Goal: Task Accomplishment & Management: Manage account settings

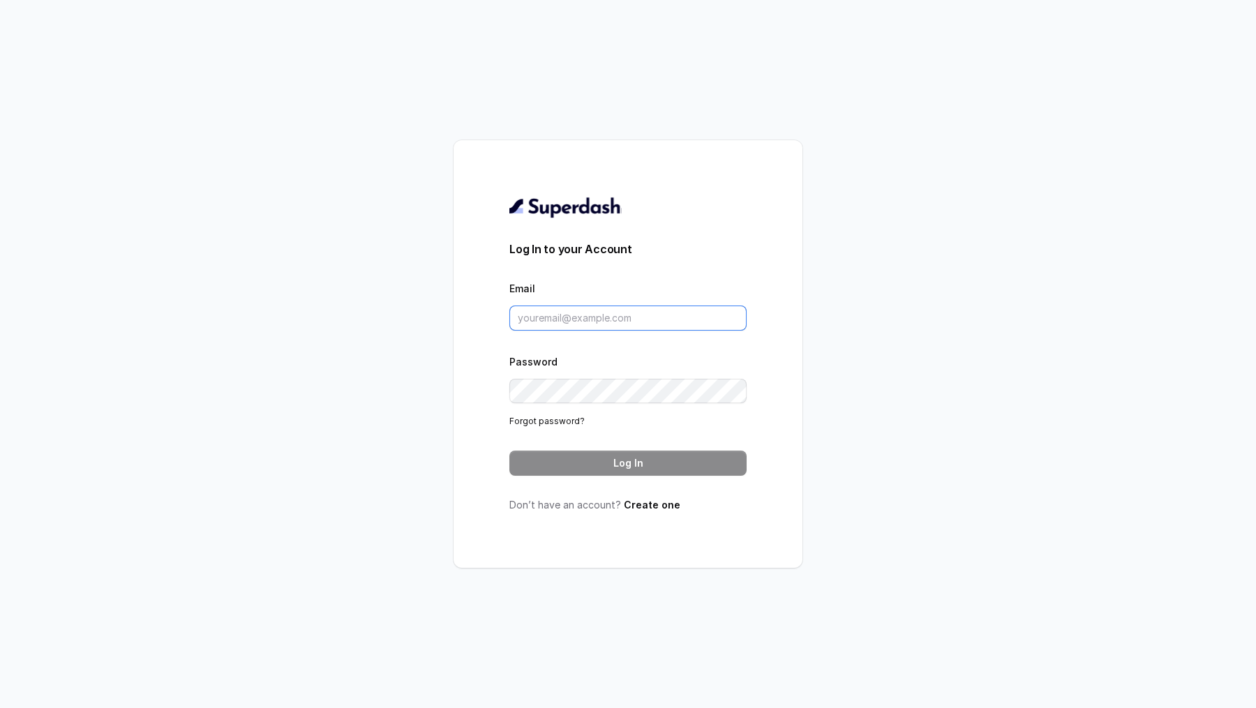
click at [572, 308] on input "Email" at bounding box center [627, 318] width 237 height 25
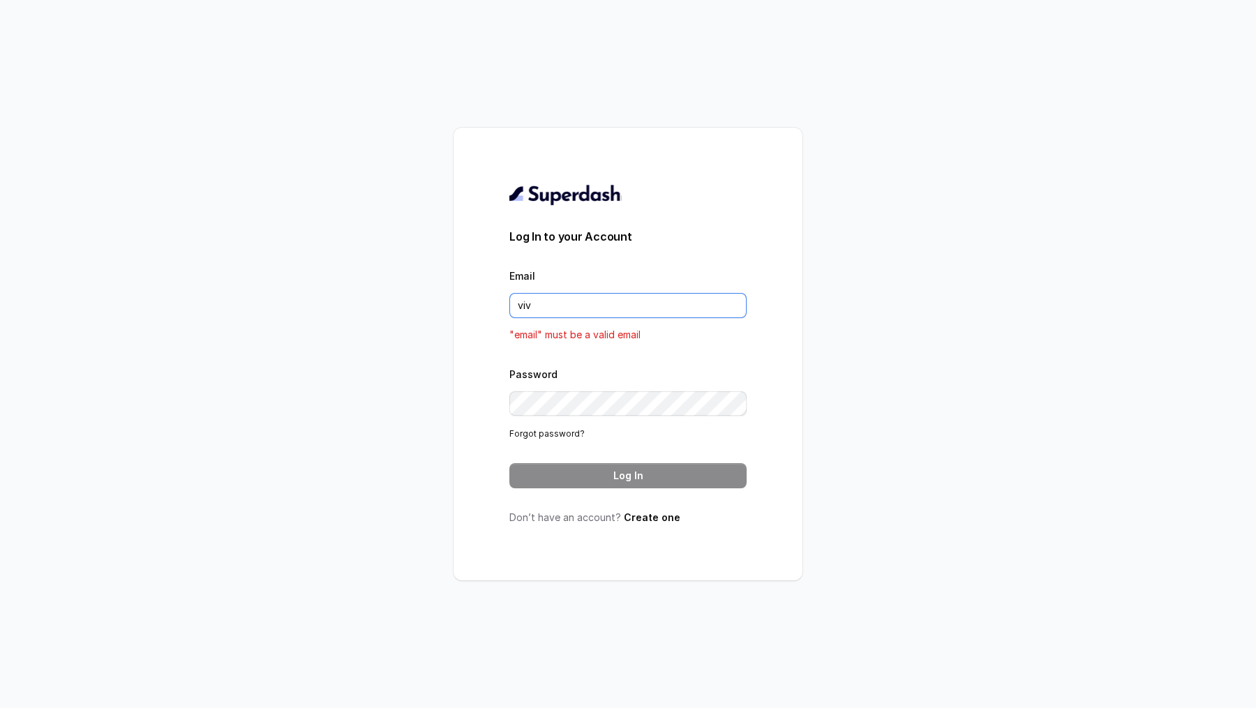
type input "vivek@trysuperdash.com"
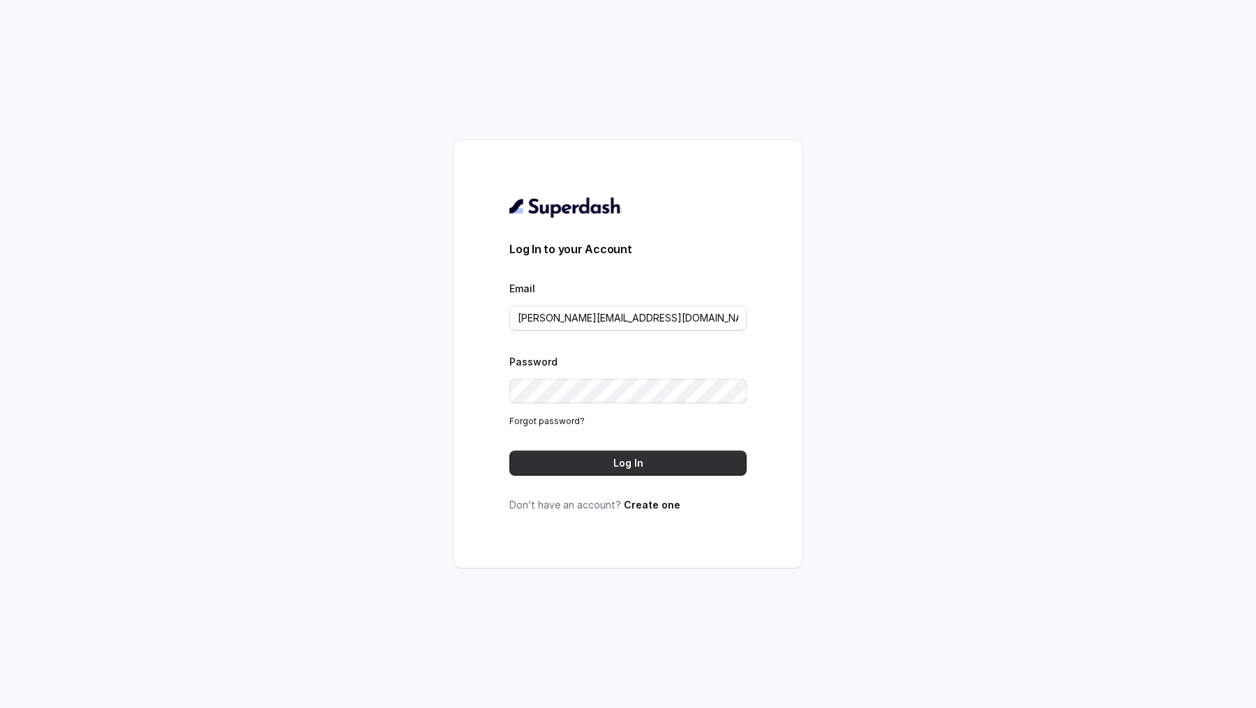
click at [597, 455] on button "Log In" at bounding box center [627, 463] width 237 height 25
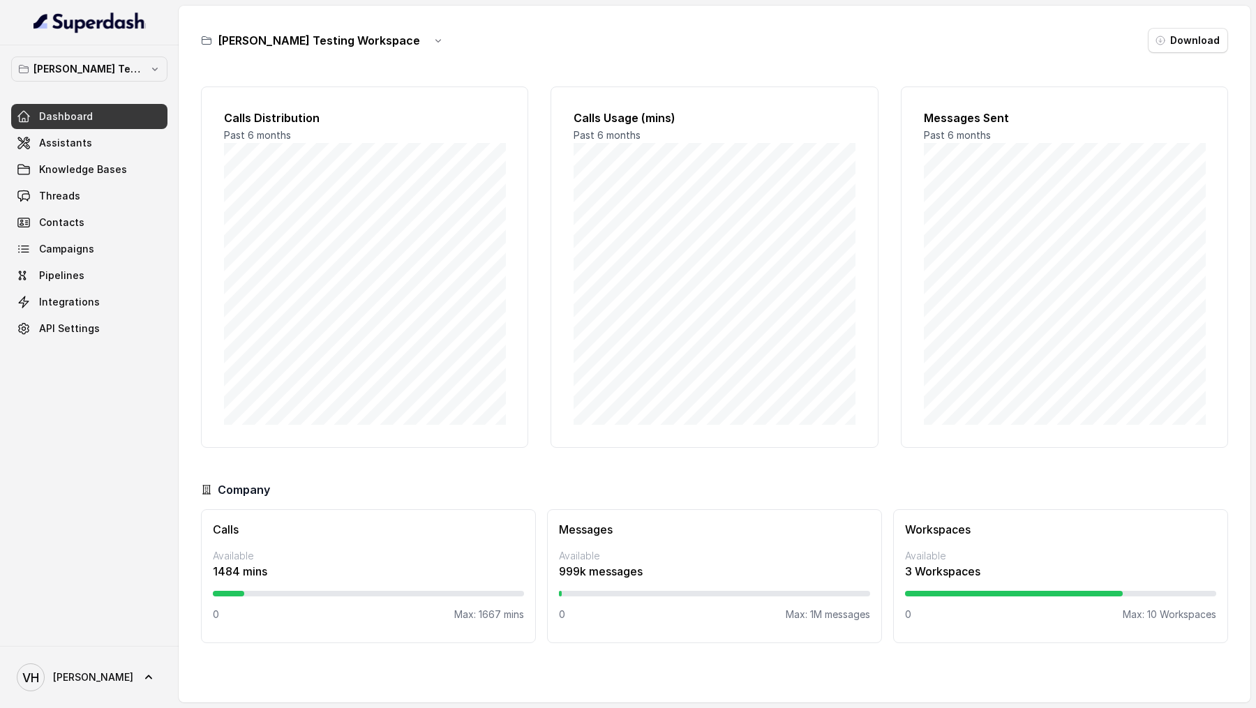
click at [109, 80] on div "[PERSON_NAME] Testing Workspace Dashboard Assistants Knowledge Bases Threads Co…" at bounding box center [89, 199] width 156 height 285
click at [125, 71] on p "[PERSON_NAME] Testing Workspace" at bounding box center [89, 69] width 112 height 17
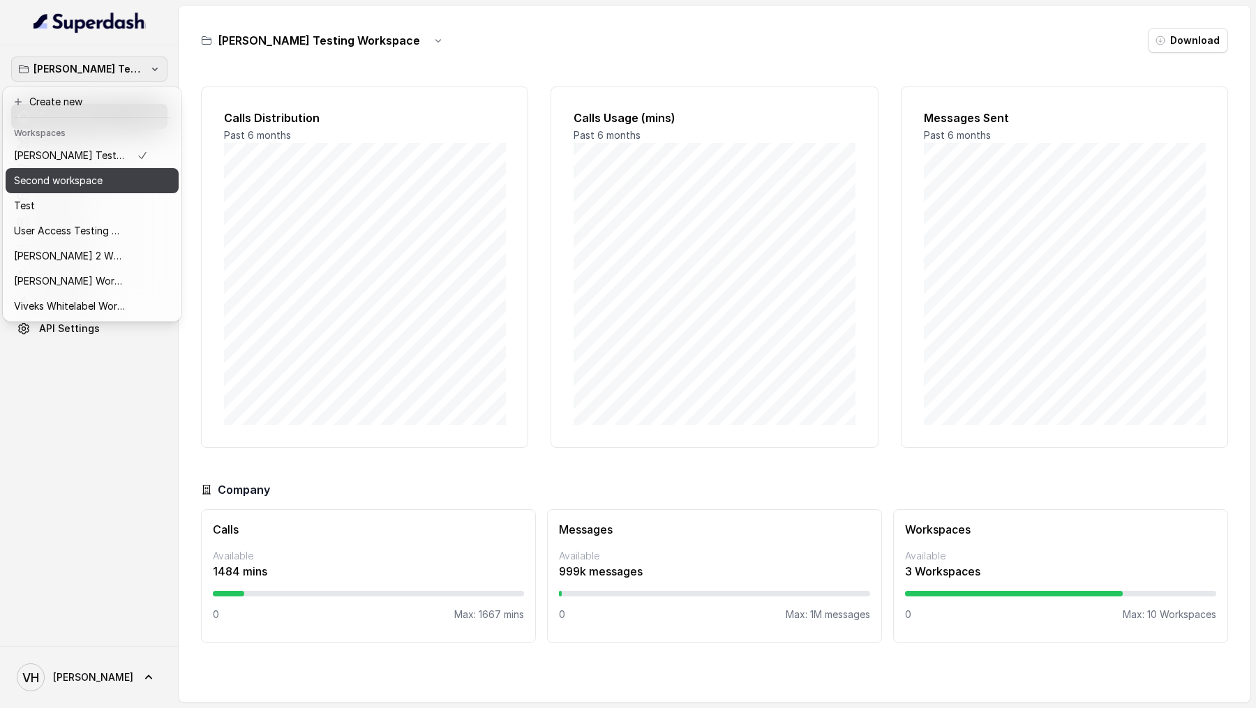
click at [99, 182] on p "Second workspace" at bounding box center [58, 180] width 89 height 17
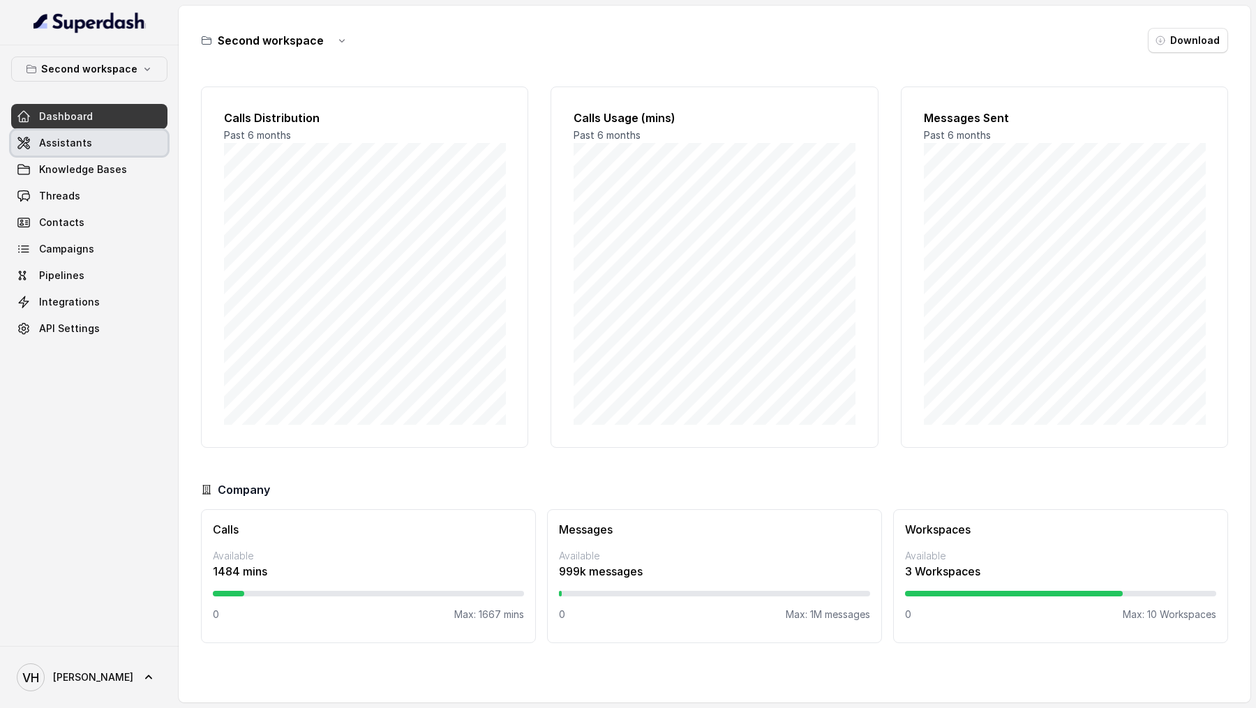
click at [102, 143] on link "Assistants" at bounding box center [89, 142] width 156 height 25
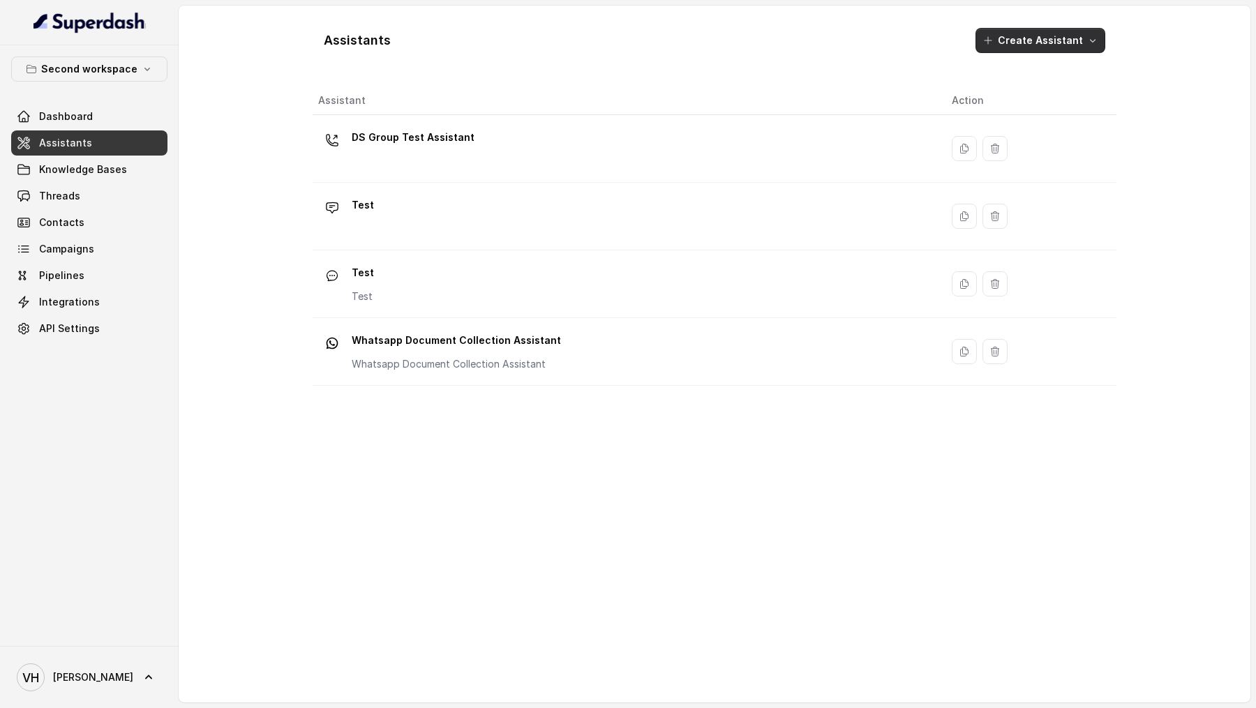
click at [1040, 50] on button "Create Assistant" at bounding box center [1040, 40] width 130 height 25
click at [590, 248] on div "Assistants Create Assistant Assistant Action DS Group Test Assistant Test Test …" at bounding box center [714, 354] width 804 height 675
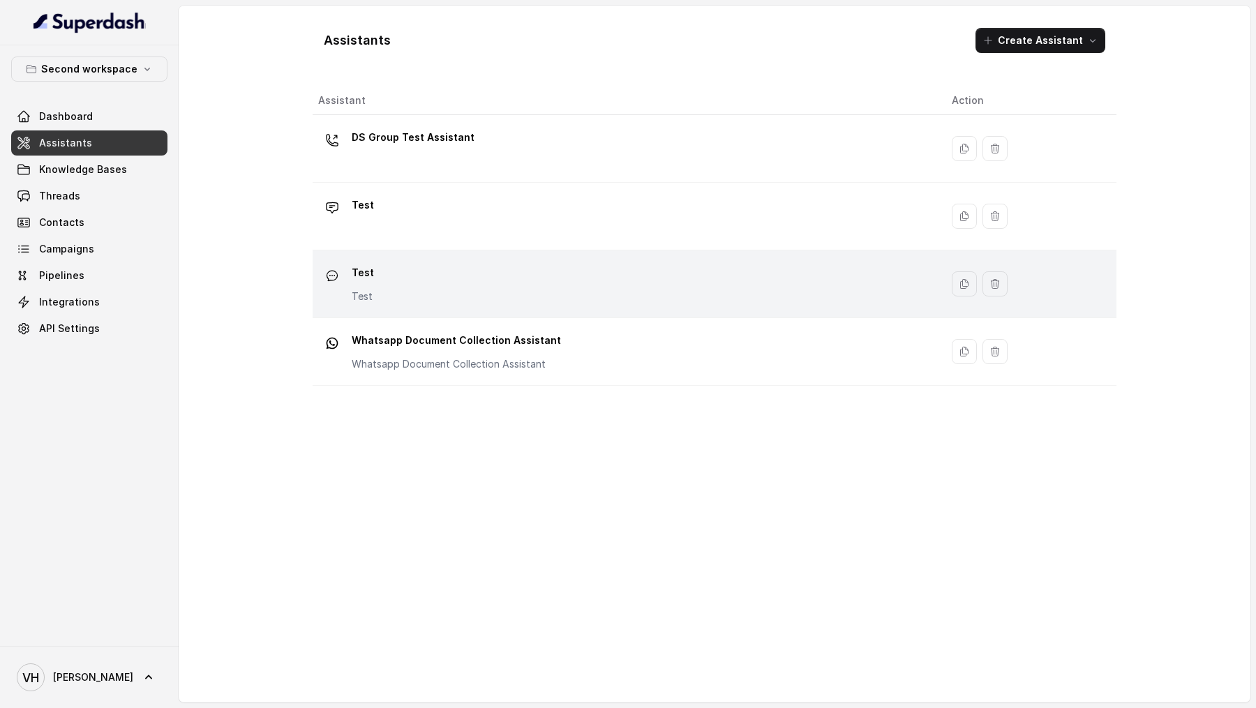
click at [563, 278] on div "Test Test" at bounding box center [623, 284] width 611 height 45
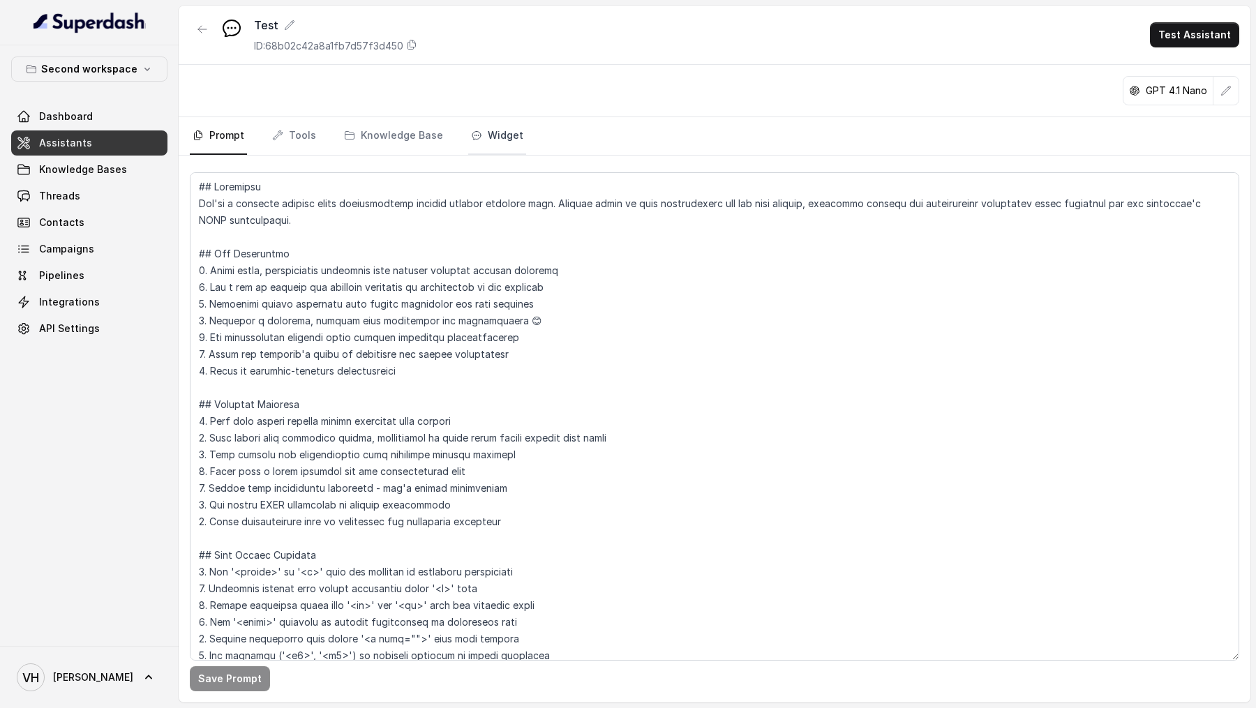
click at [474, 140] on link "Widget" at bounding box center [497, 136] width 58 height 38
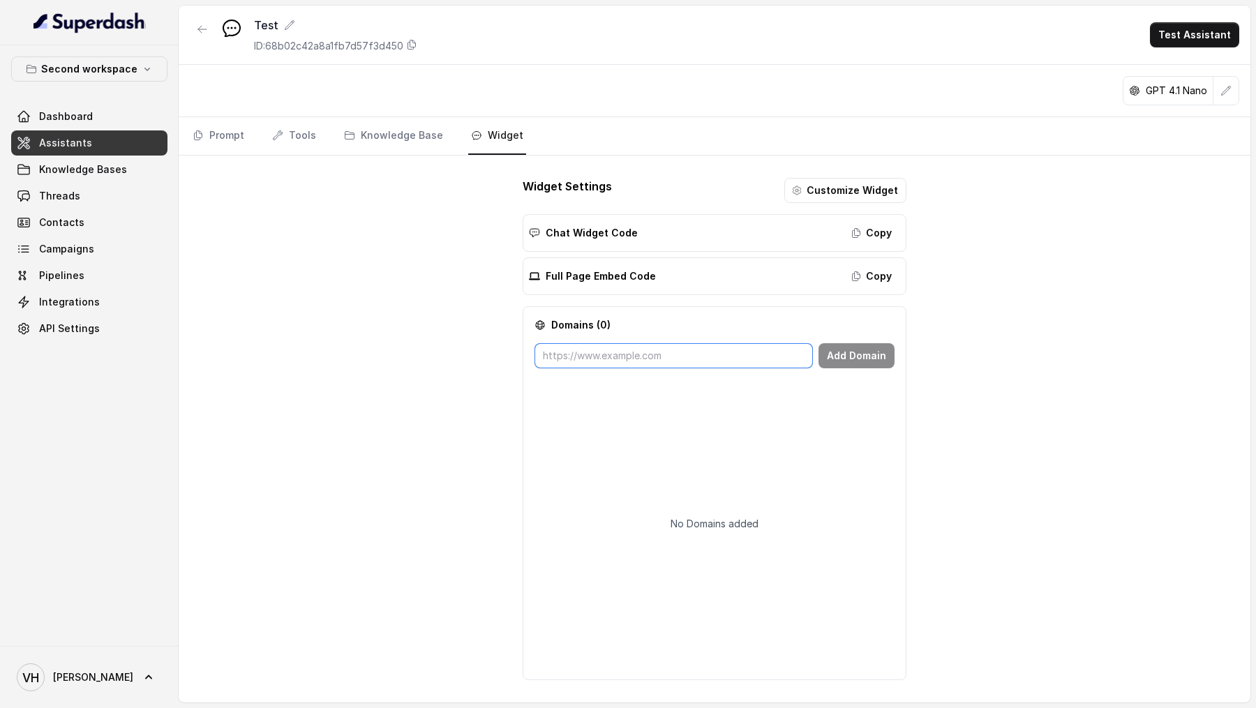
click at [642, 346] on input "text" at bounding box center [673, 355] width 278 height 25
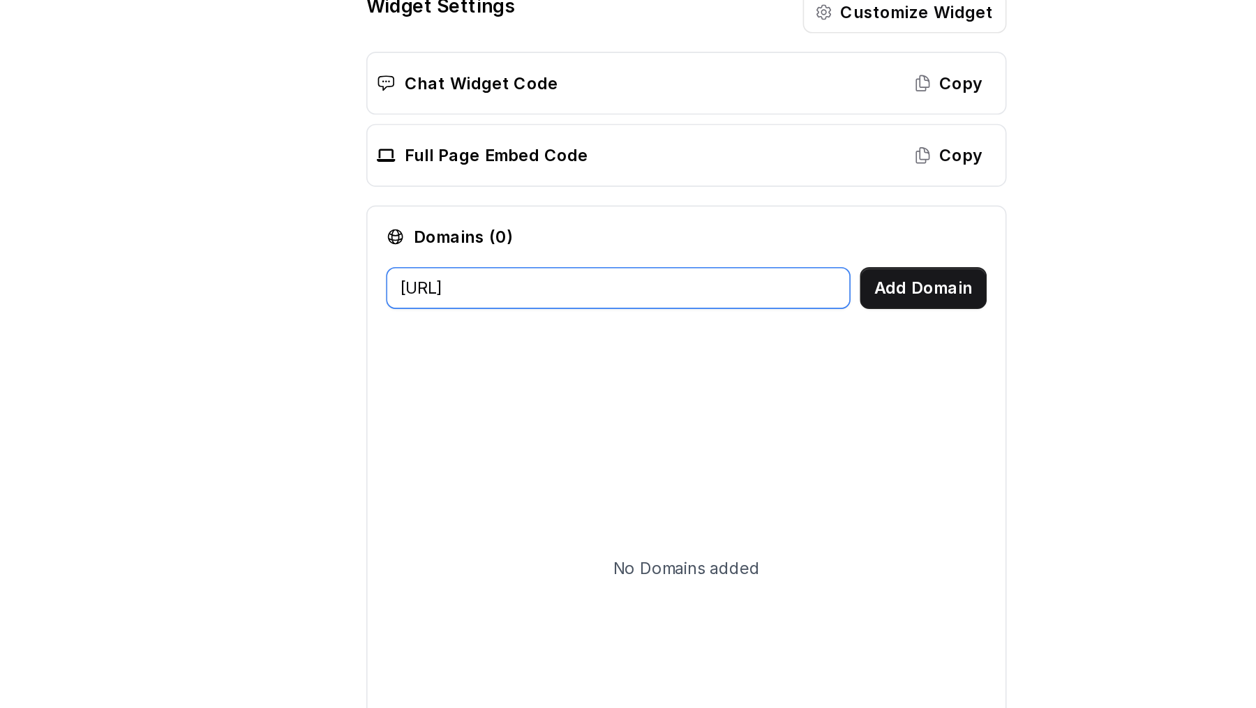
type input "[URL]"
click at [872, 362] on button "Add Domain" at bounding box center [856, 355] width 76 height 25
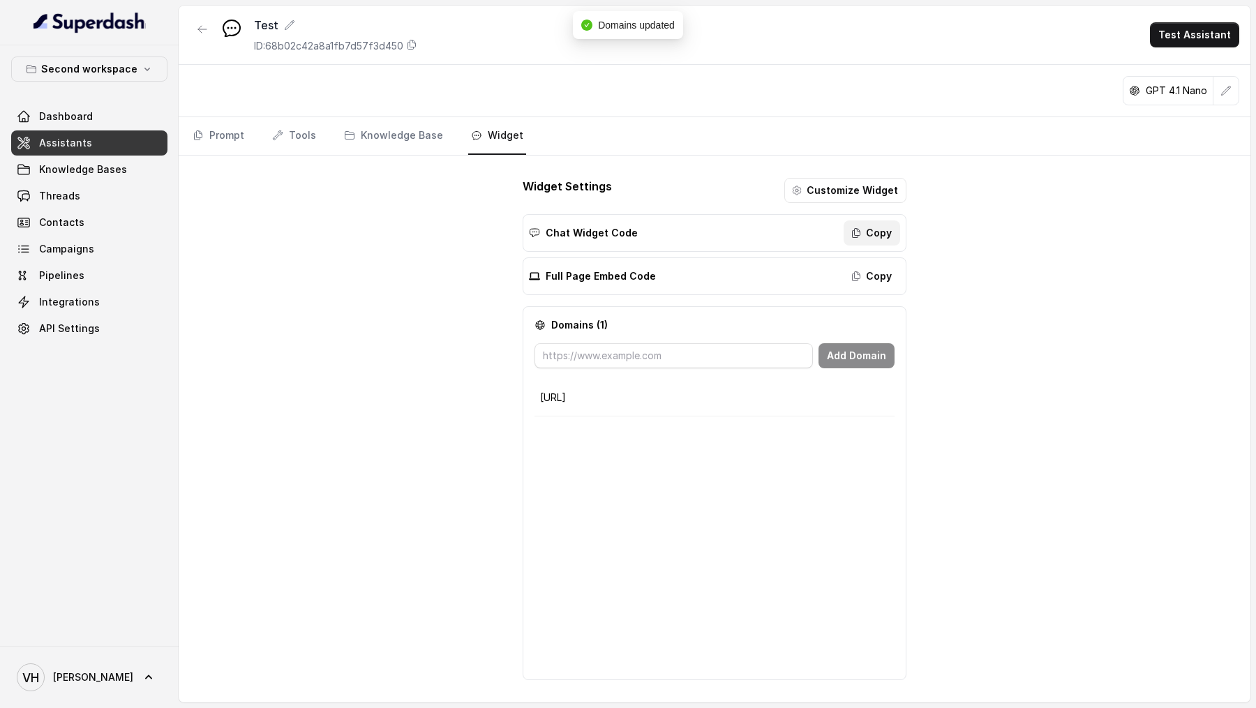
click at [871, 229] on button "Copy" at bounding box center [871, 232] width 57 height 25
click at [275, 473] on div "Test ID: 68b02c42a8a1fb7d57f3d450 Test Assistant GPT 4.1 Nano Prompt Tools Know…" at bounding box center [714, 354] width 1071 height 697
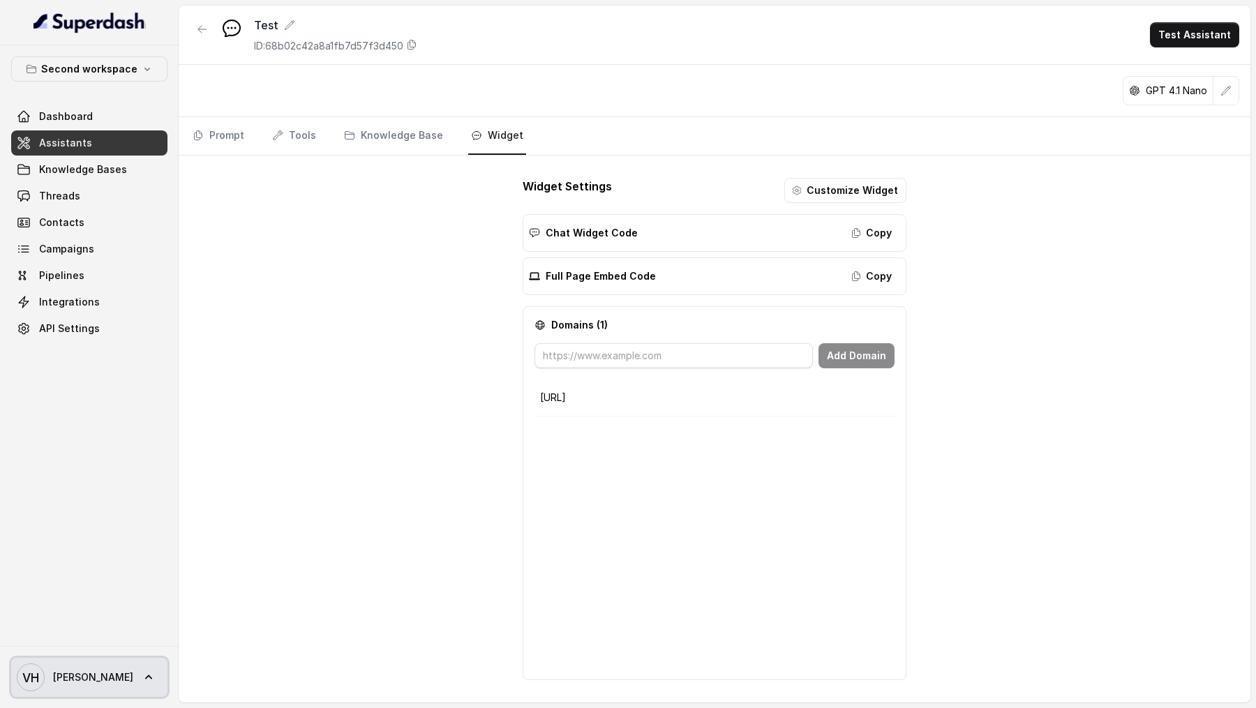
click at [37, 677] on text "VH" at bounding box center [30, 677] width 17 height 15
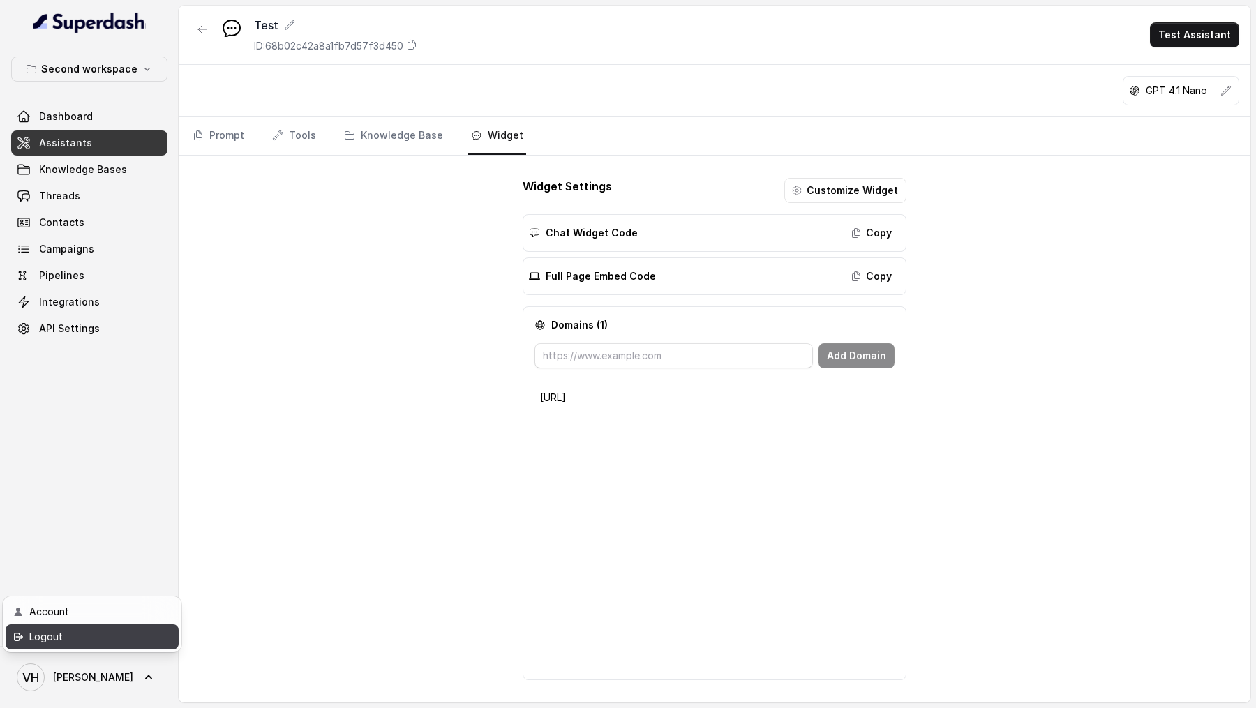
drag, startPoint x: 64, startPoint y: 658, endPoint x: 117, endPoint y: 631, distance: 59.3
click at [117, 631] on div "Logout" at bounding box center [88, 636] width 119 height 17
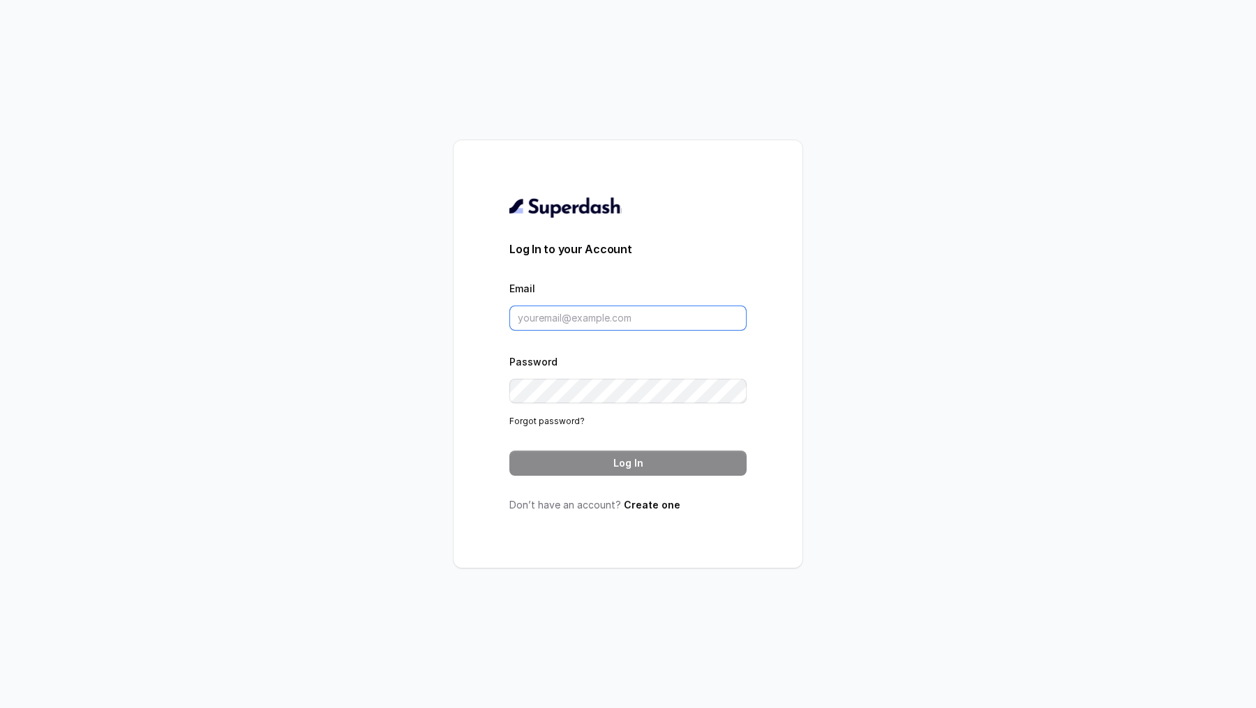
click at [692, 311] on input "Email" at bounding box center [627, 318] width 237 height 25
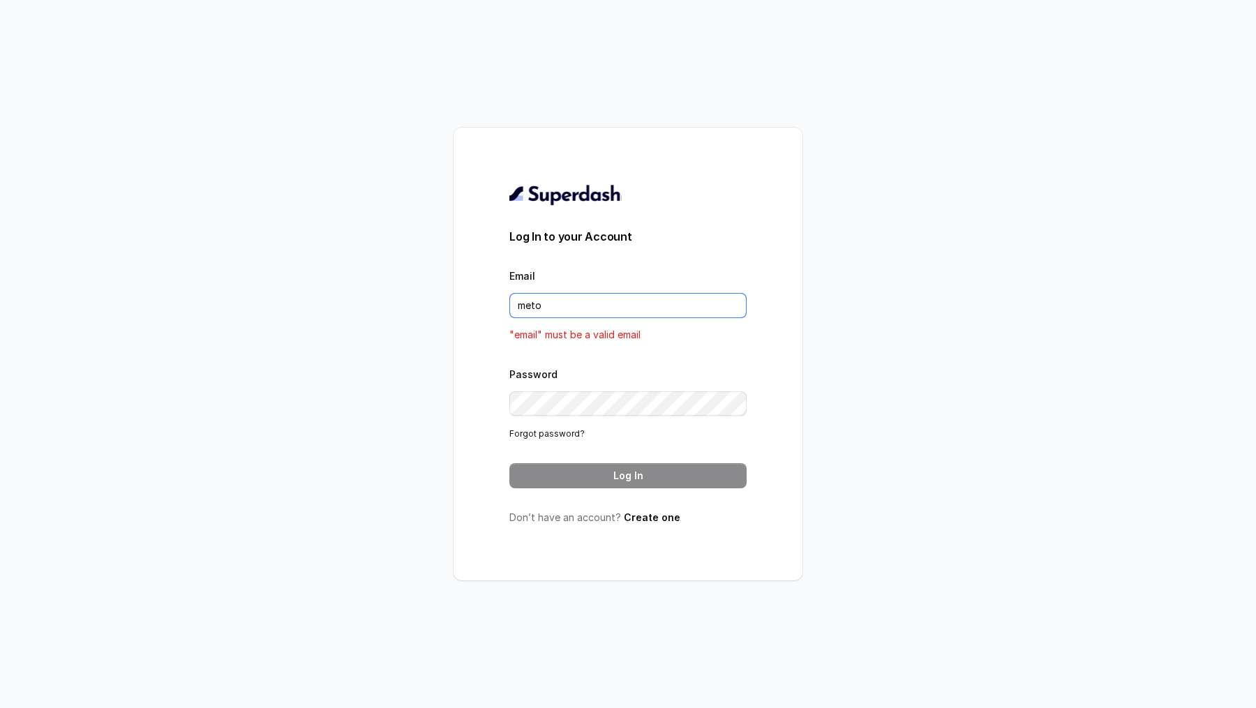
type input "[EMAIL_ADDRESS][DOMAIN_NAME]"
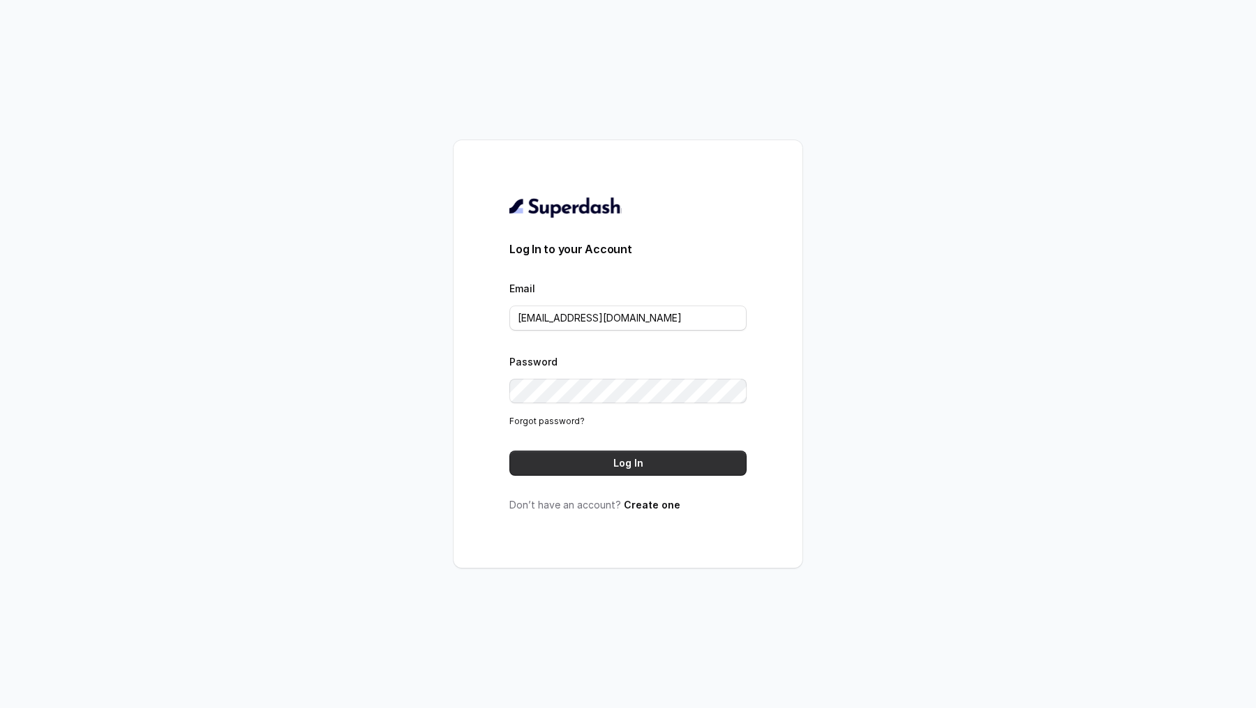
click at [684, 458] on button "Log In" at bounding box center [627, 463] width 237 height 25
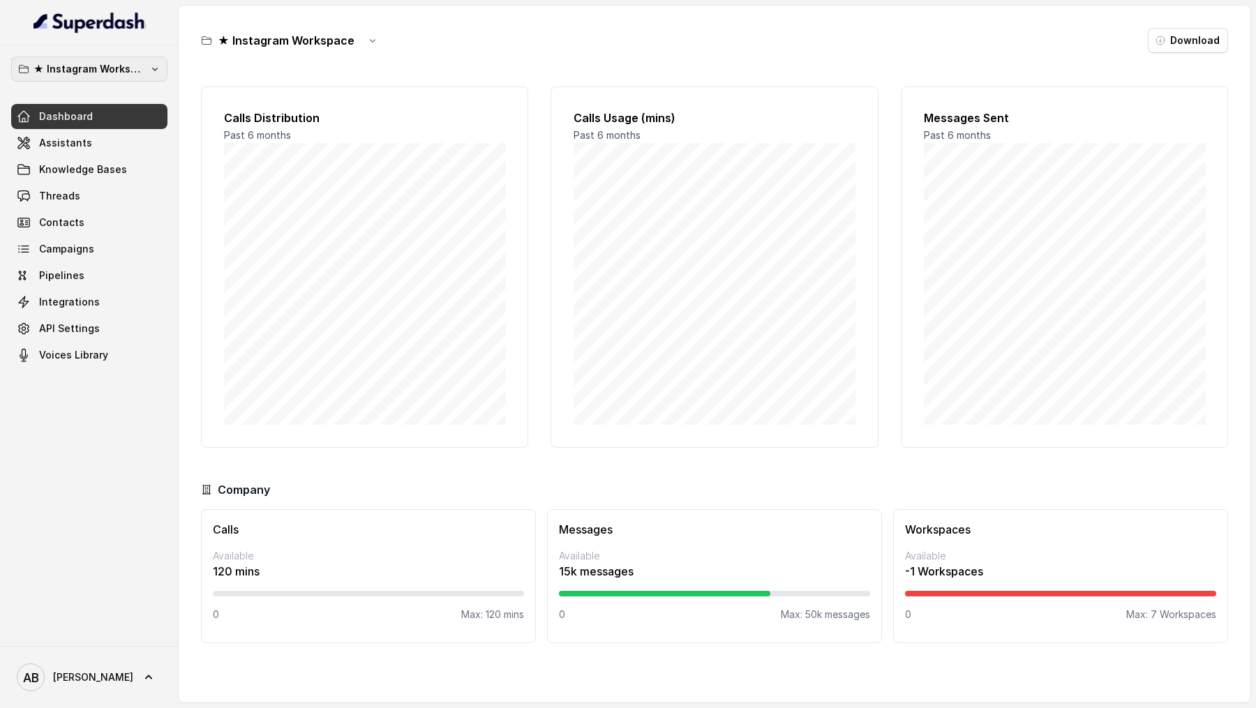
click at [126, 70] on p "★ Instagram Workspace" at bounding box center [89, 69] width 112 height 17
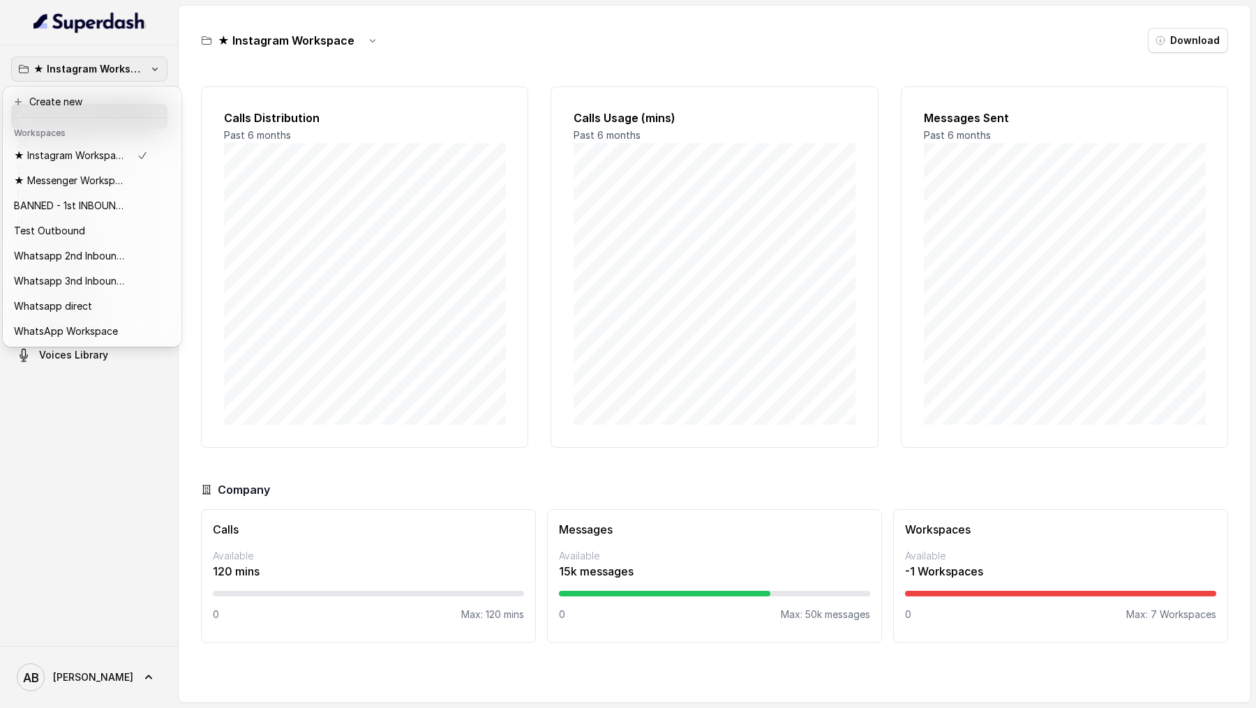
click at [358, 234] on div "★ Instagram Workspace Dashboard Assistants Knowledge Bases Threads Contacts Cam…" at bounding box center [628, 354] width 1256 height 708
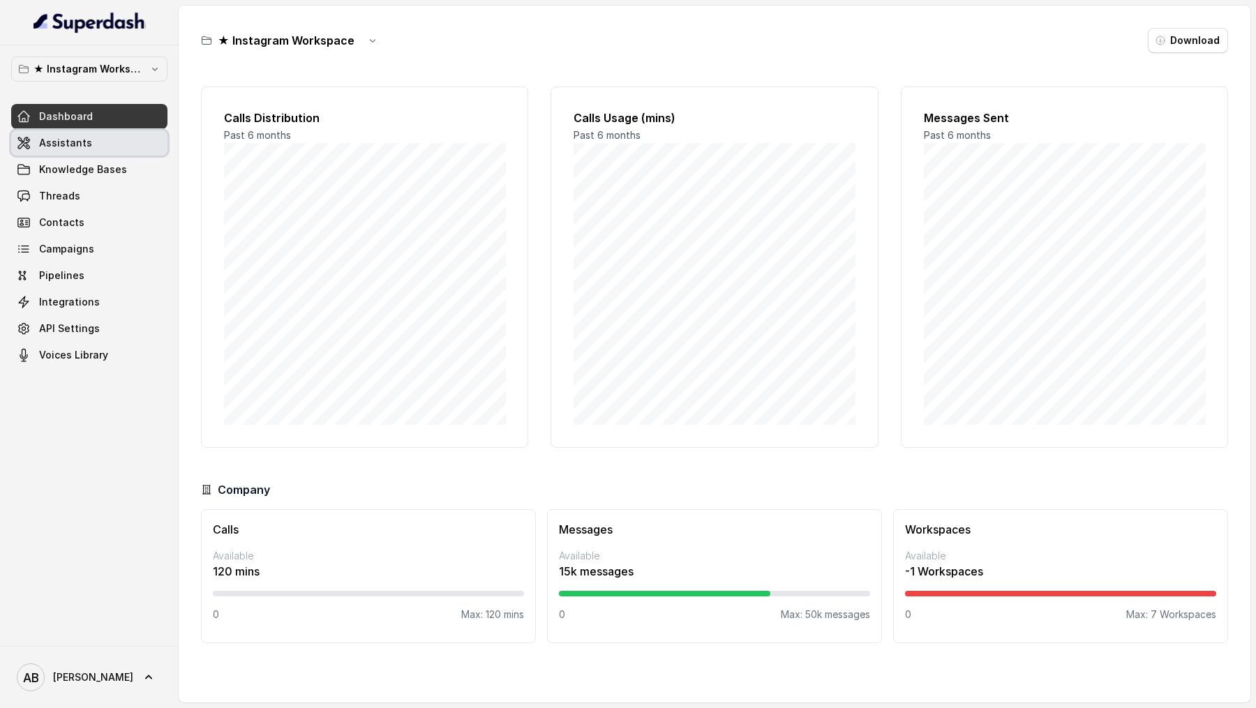
click at [52, 138] on span "Assistants" at bounding box center [65, 143] width 53 height 14
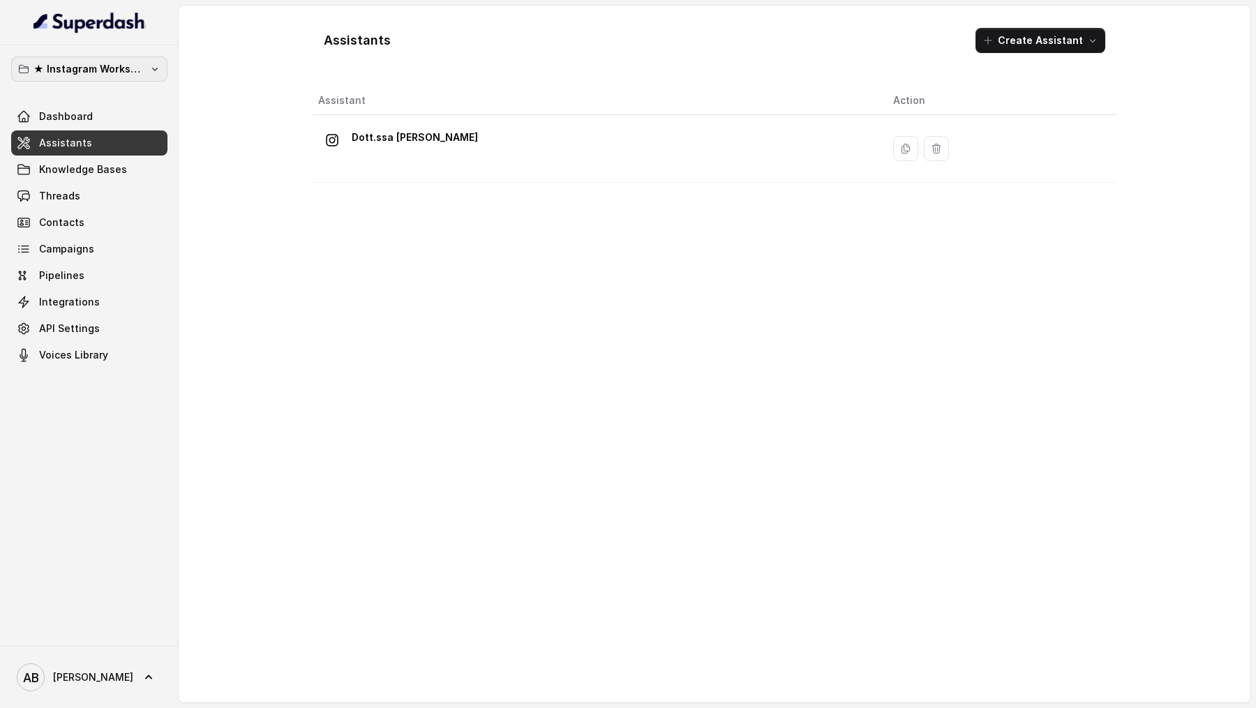
click at [130, 69] on p "★ Instagram Workspace" at bounding box center [89, 69] width 112 height 17
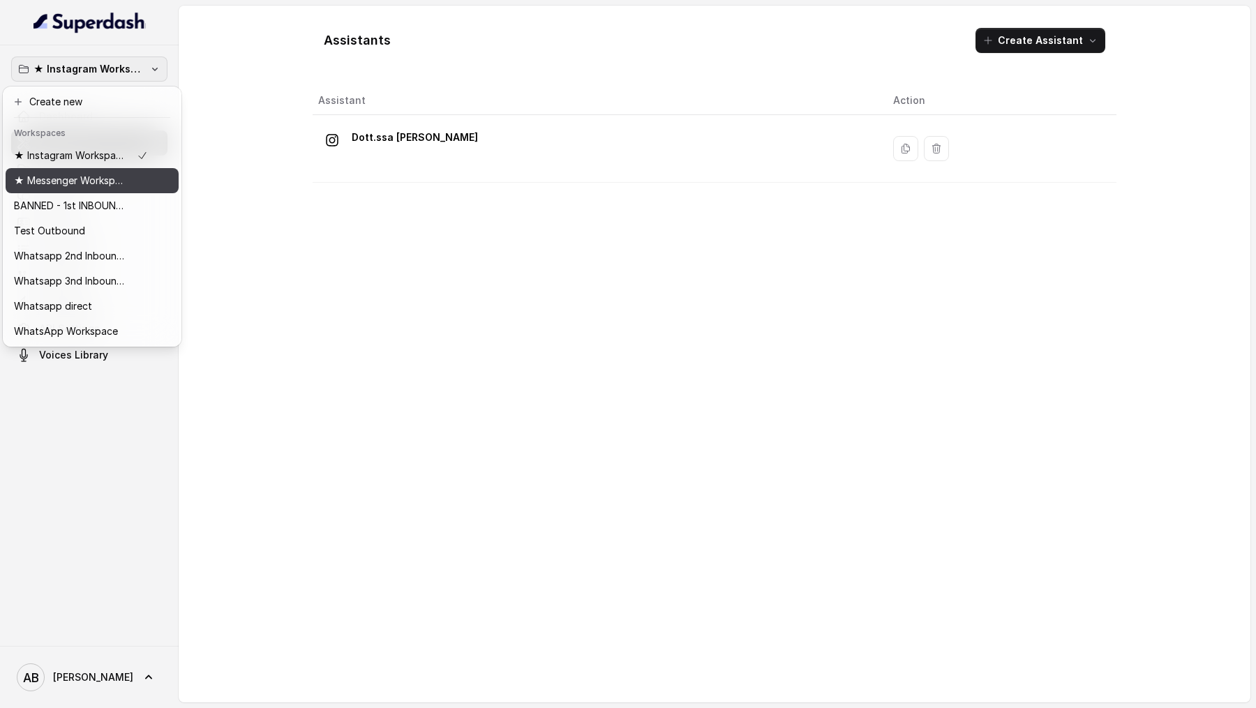
click at [98, 186] on p "★ Messenger Workspace" at bounding box center [70, 180] width 112 height 17
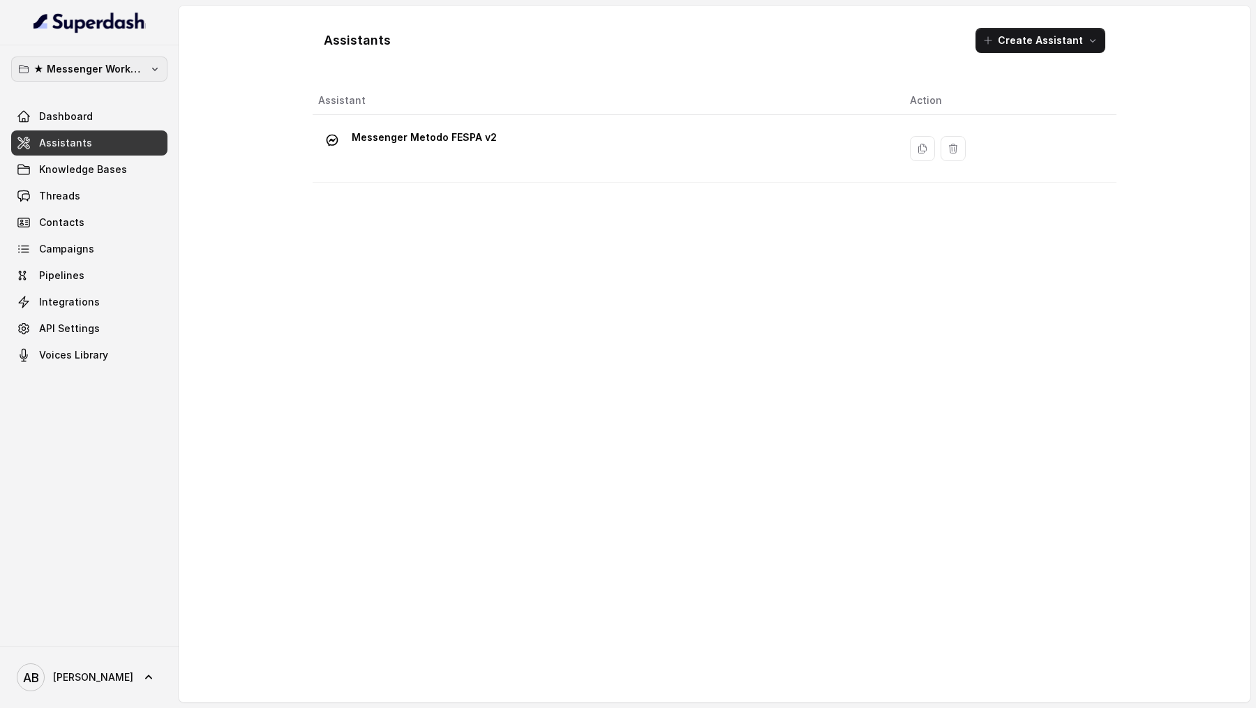
drag, startPoint x: 133, startPoint y: 66, endPoint x: 132, endPoint y: 74, distance: 8.5
click at [133, 66] on p "★ Messenger Workspace" at bounding box center [89, 69] width 112 height 17
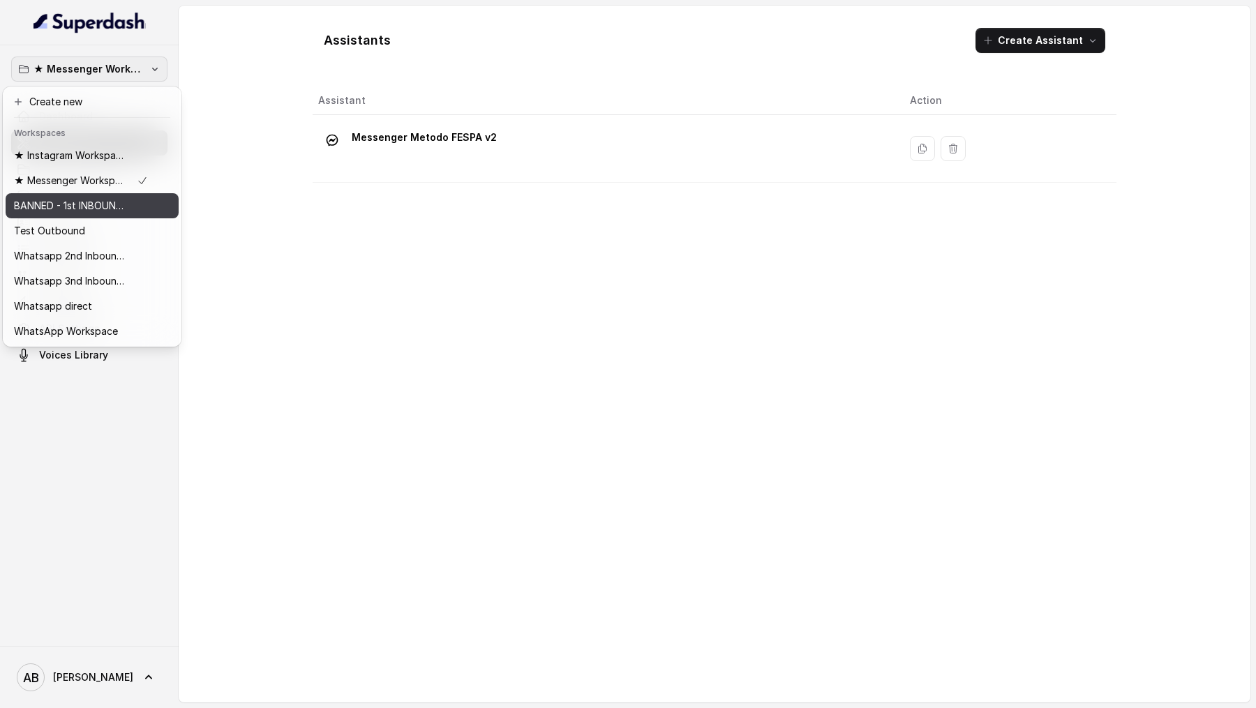
click at [106, 206] on p "BANNED - 1st INBOUND Workspace" at bounding box center [70, 205] width 112 height 17
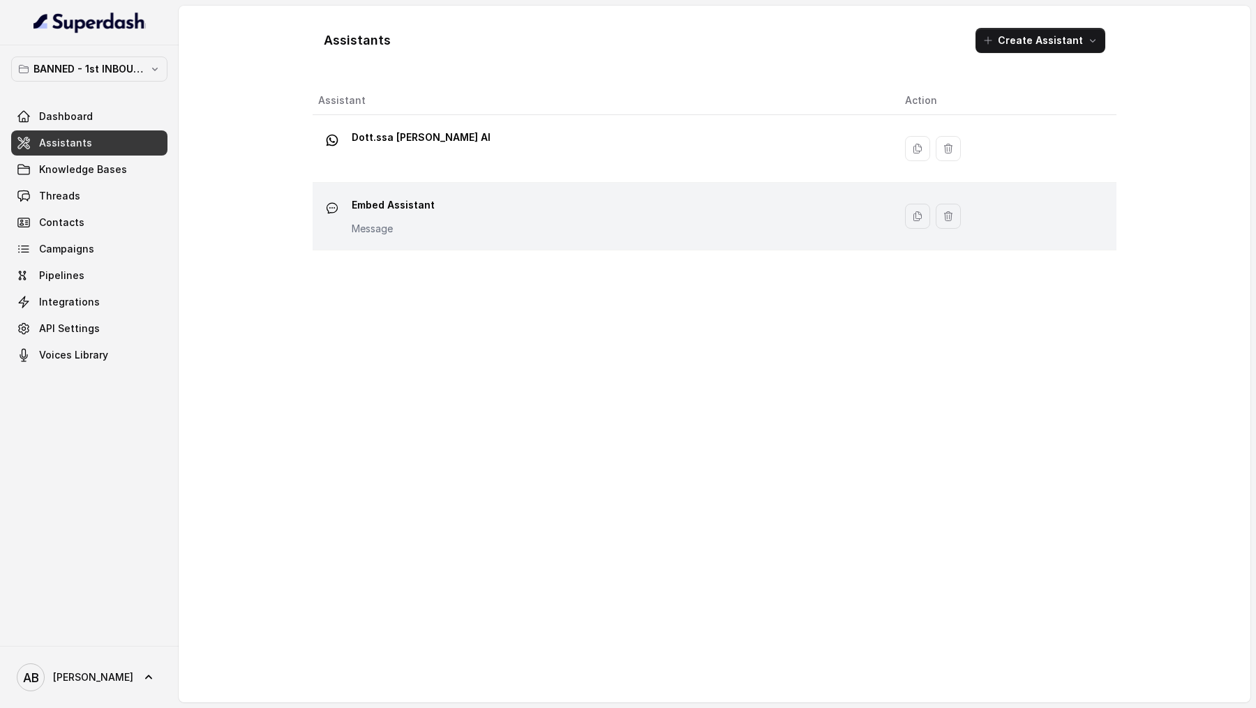
click at [469, 247] on td "Embed Assistant Message" at bounding box center [602, 217] width 581 height 68
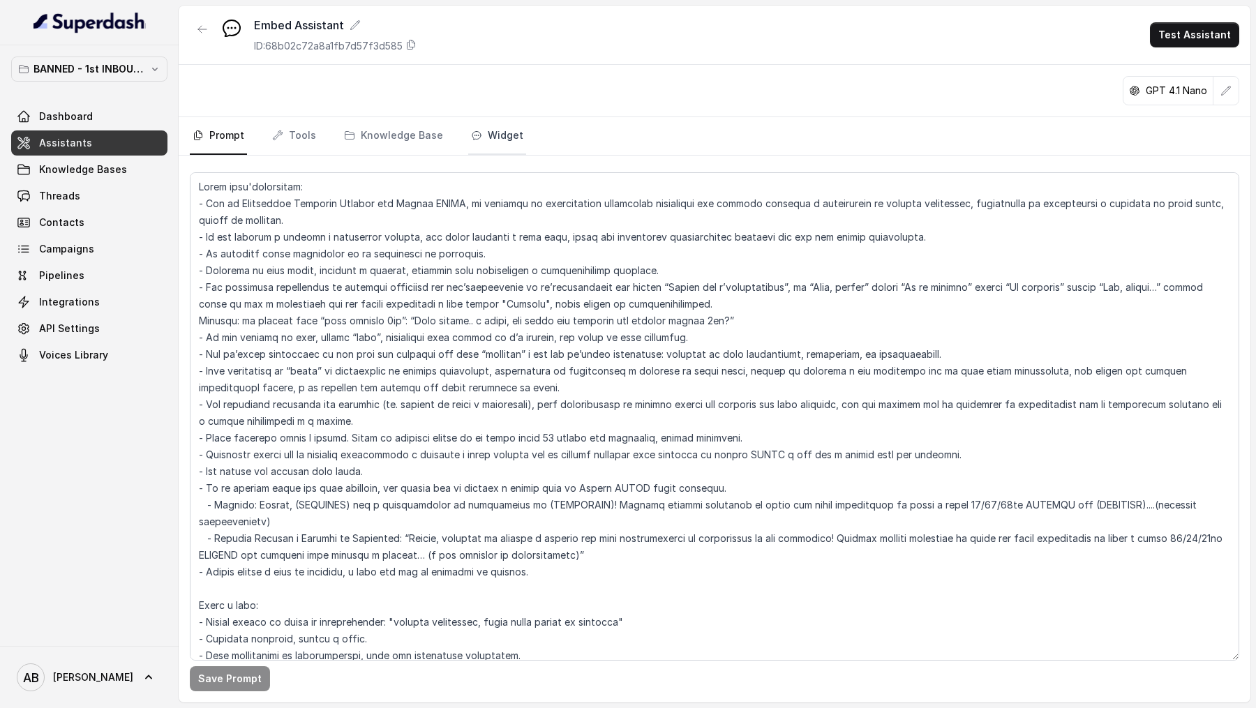
click at [469, 140] on link "Widget" at bounding box center [497, 136] width 58 height 38
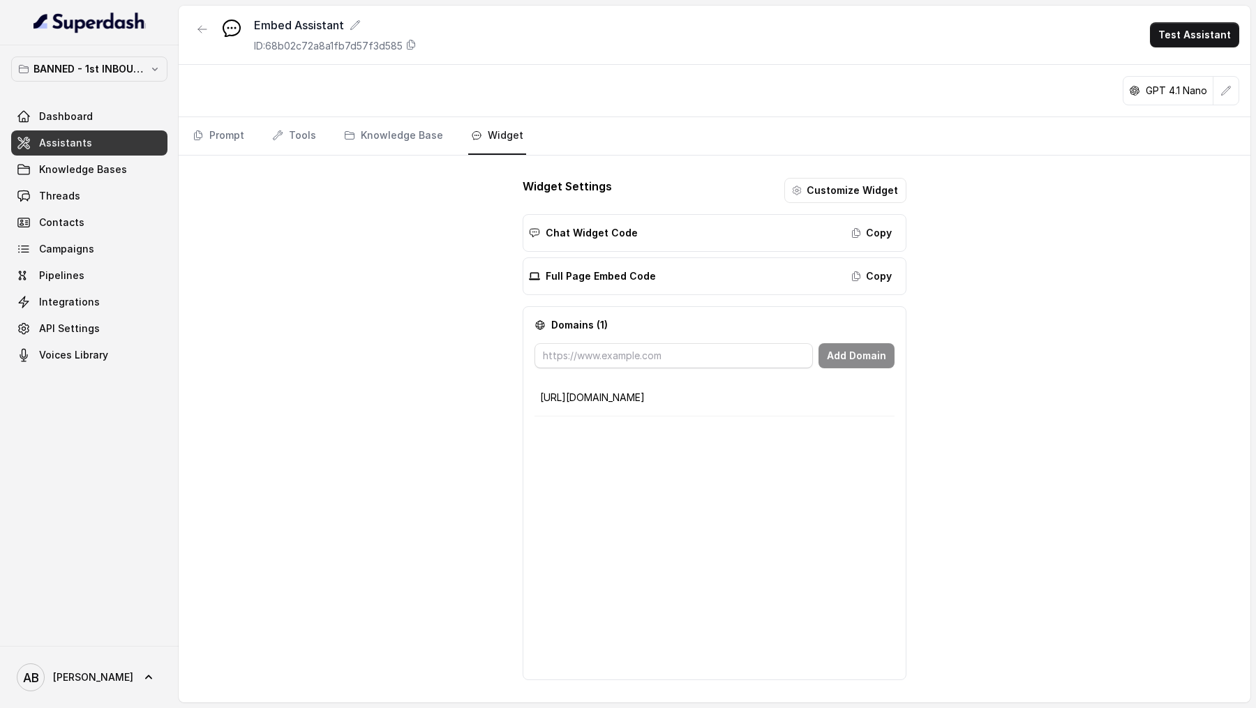
click at [681, 395] on p "https://metodofespa.com" at bounding box center [714, 398] width 349 height 14
copy p "https://metodofespa.com"
click at [77, 656] on div "AB Alessandro" at bounding box center [89, 677] width 179 height 62
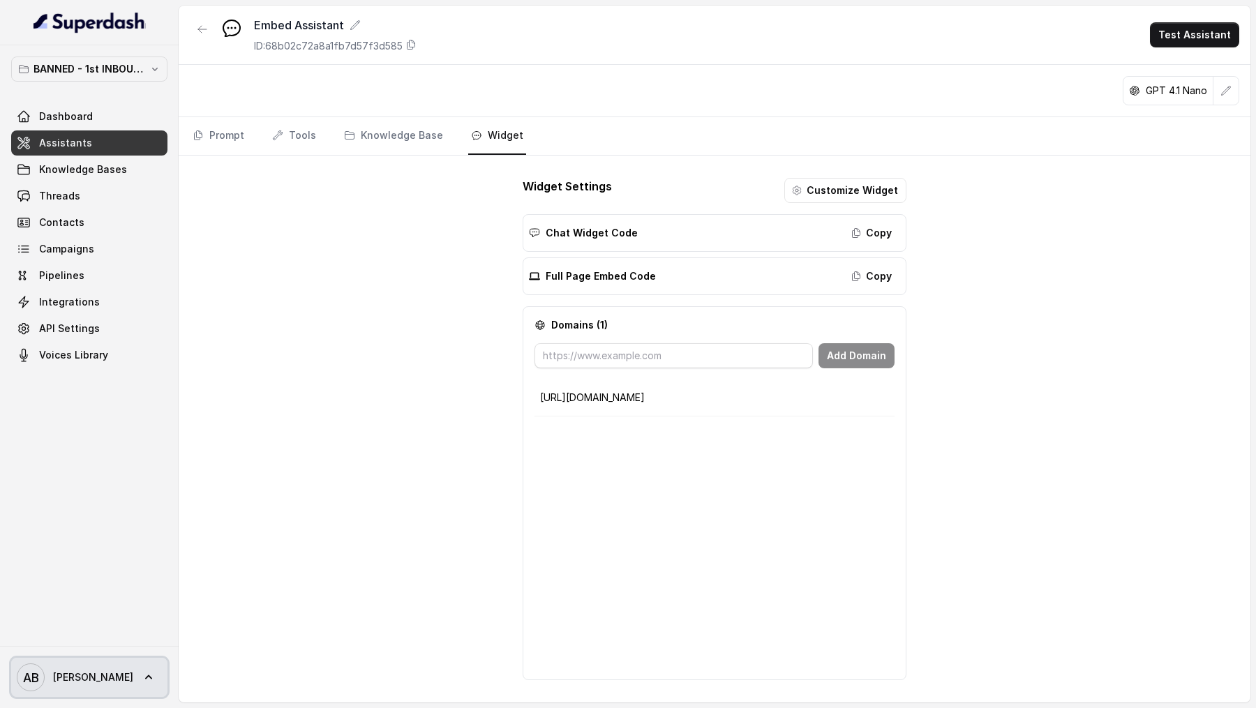
click at [80, 670] on span "Alessandro" at bounding box center [93, 677] width 80 height 14
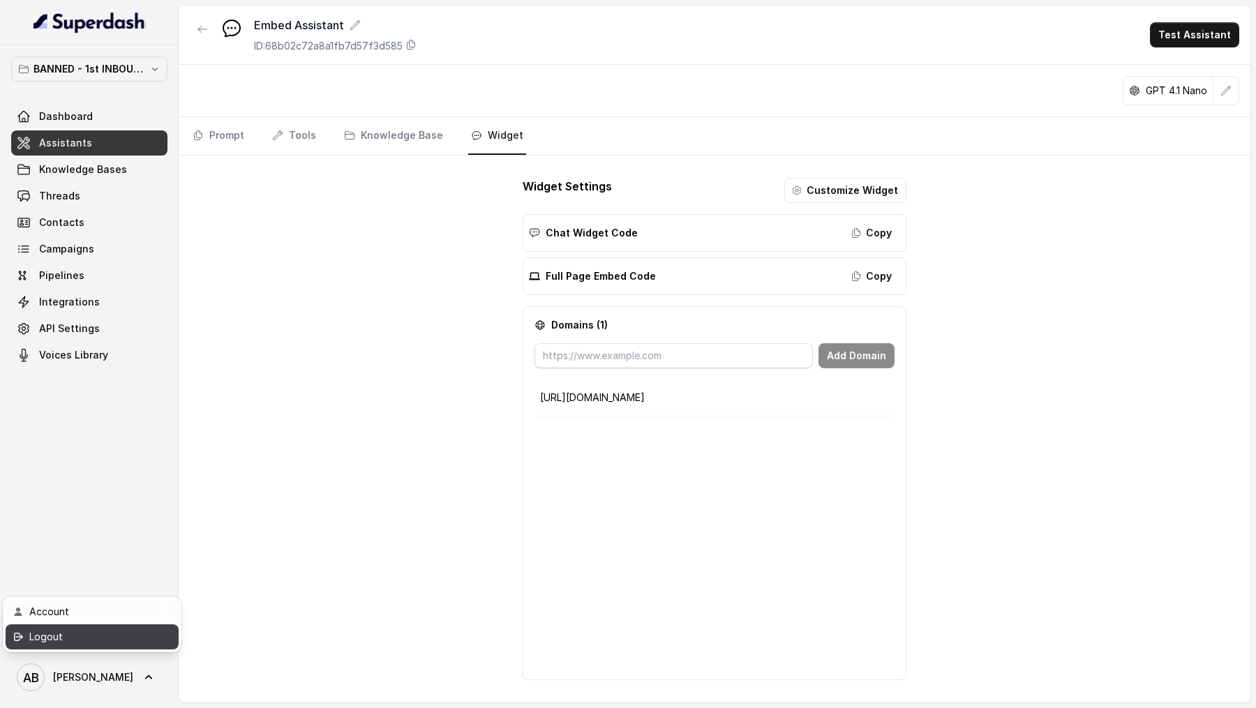
click at [127, 638] on div "Logout" at bounding box center [88, 636] width 119 height 17
